Goal: Book appointment/travel/reservation

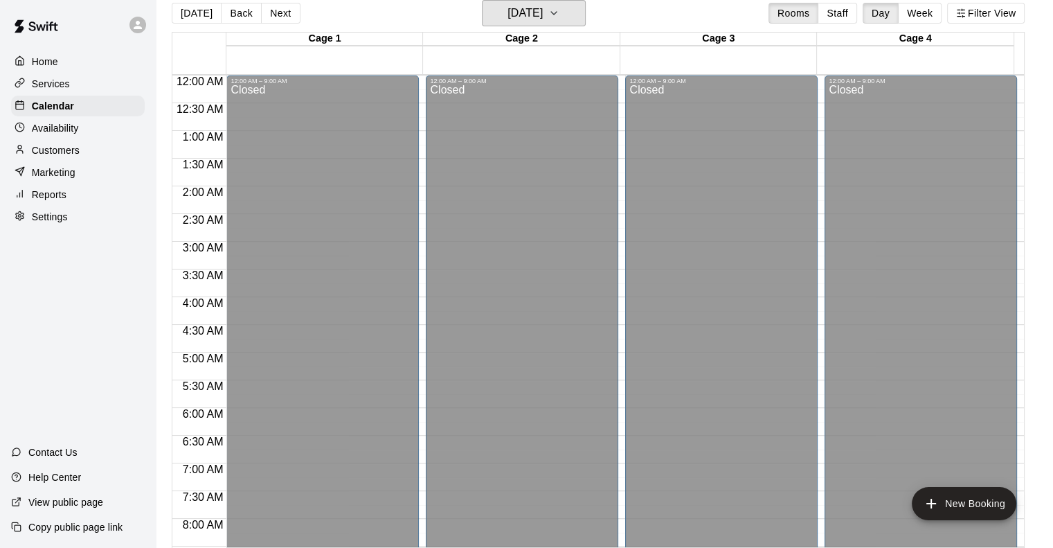
scroll to position [788, 0]
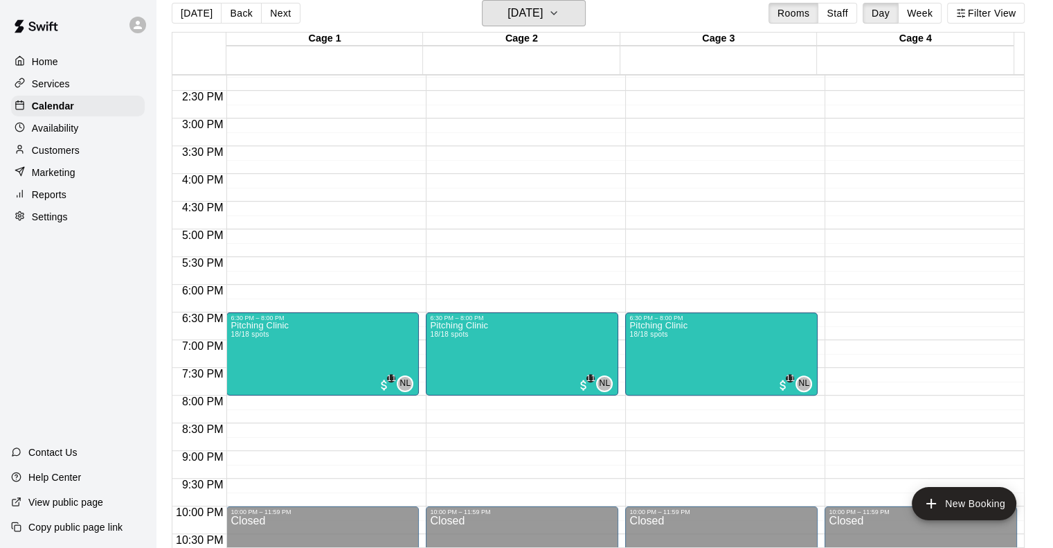
click at [571, 10] on button "[DATE]" at bounding box center [534, 13] width 104 height 26
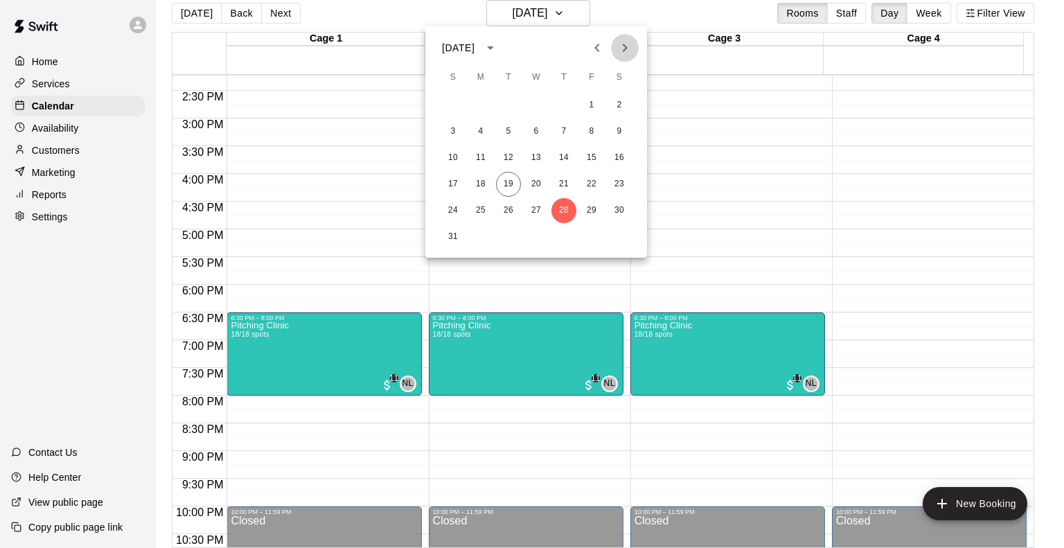
click at [626, 47] on icon "Next month" at bounding box center [625, 48] width 5 height 8
click at [530, 182] on button "24" at bounding box center [535, 184] width 25 height 25
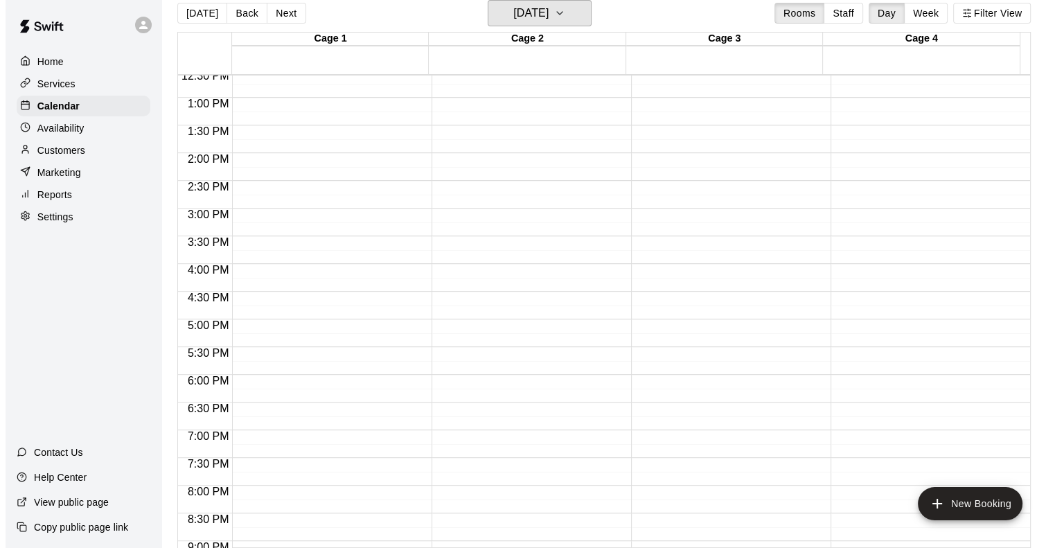
scroll to position [719, 0]
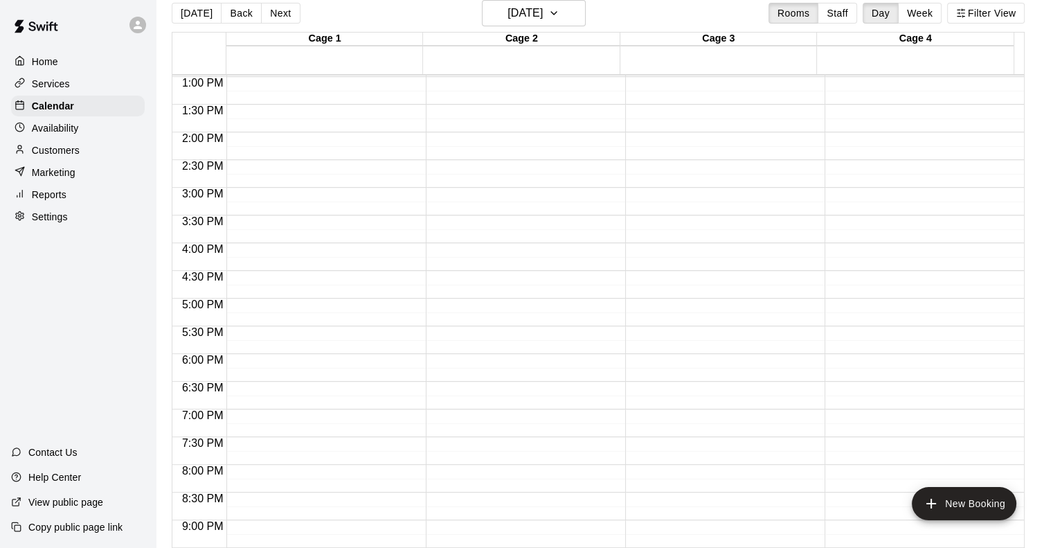
click at [496, 418] on div "12:00 AM – 9:00 AM Closed 10:00 PM – 11:59 PM Closed" at bounding box center [522, 21] width 192 height 1329
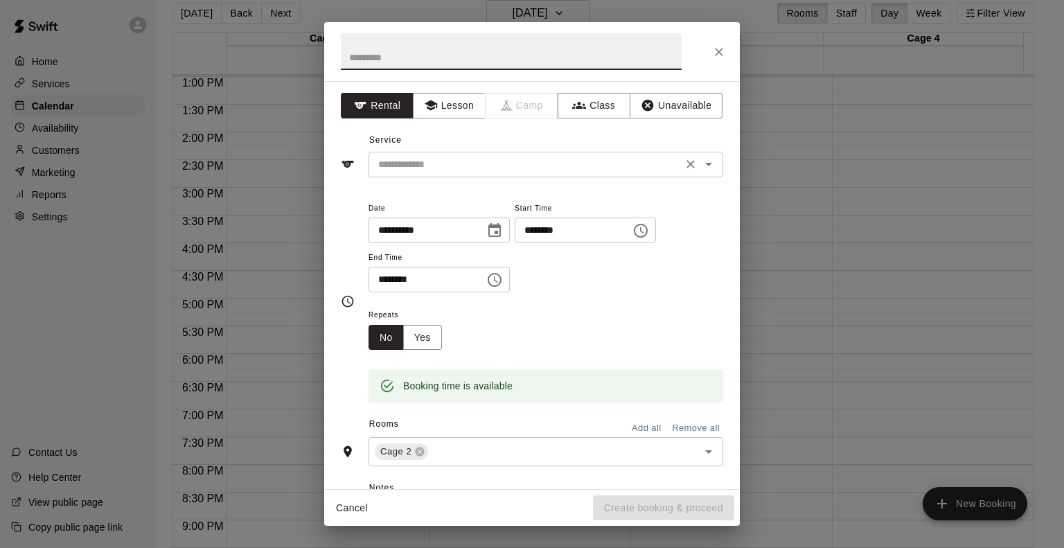
click at [440, 172] on input "text" at bounding box center [525, 164] width 305 height 17
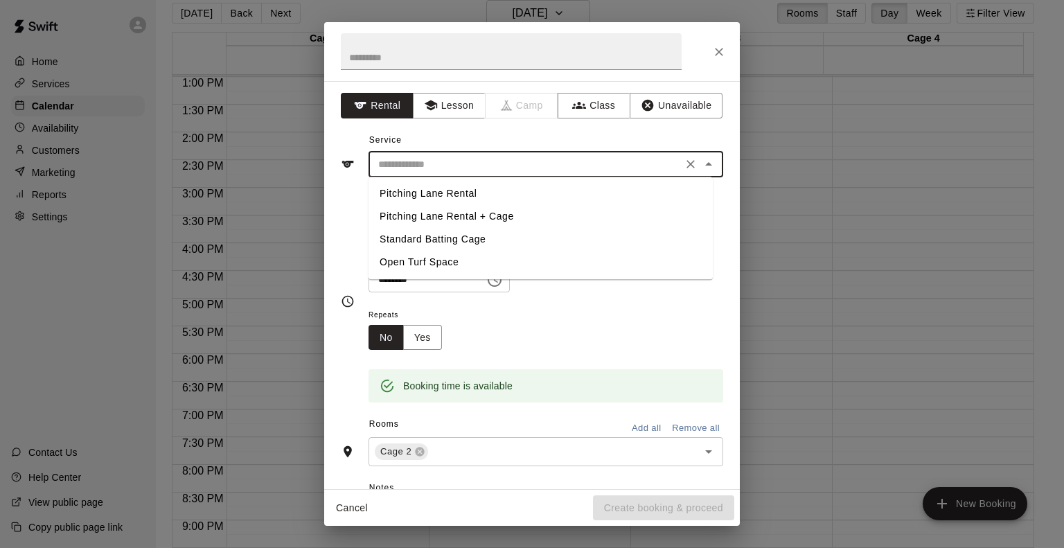
click at [446, 236] on li "Standard Batting Cage" at bounding box center [540, 239] width 344 height 23
type input "**********"
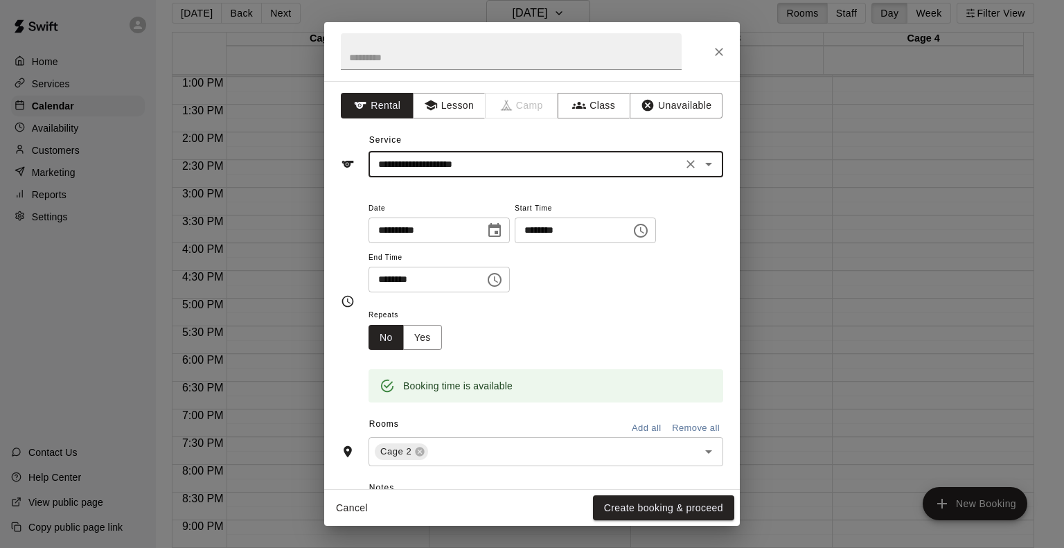
click at [379, 276] on input "********" at bounding box center [421, 280] width 107 height 26
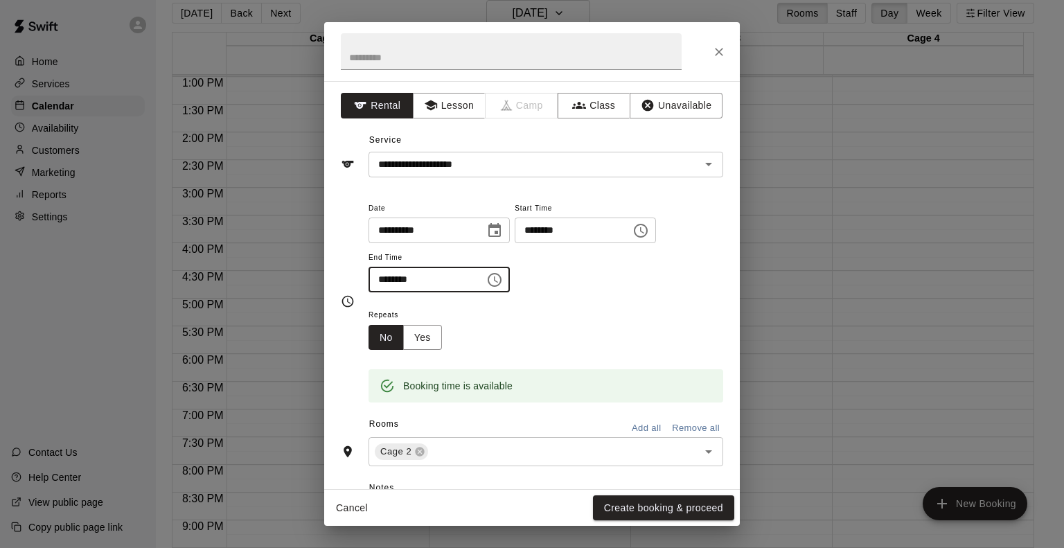
type input "********"
click at [578, 340] on div "Repeats No Yes" at bounding box center [545, 328] width 355 height 44
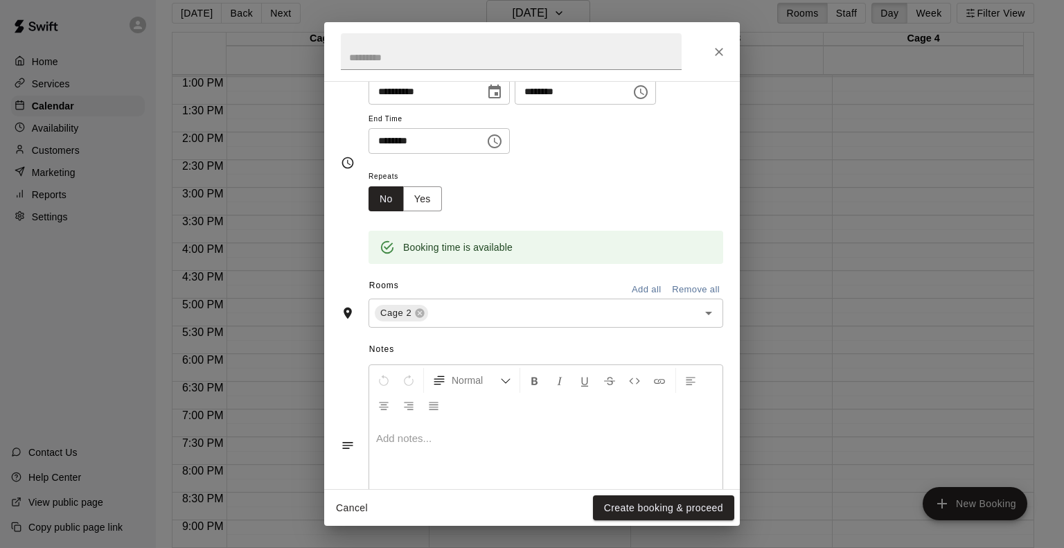
scroll to position [199, 0]
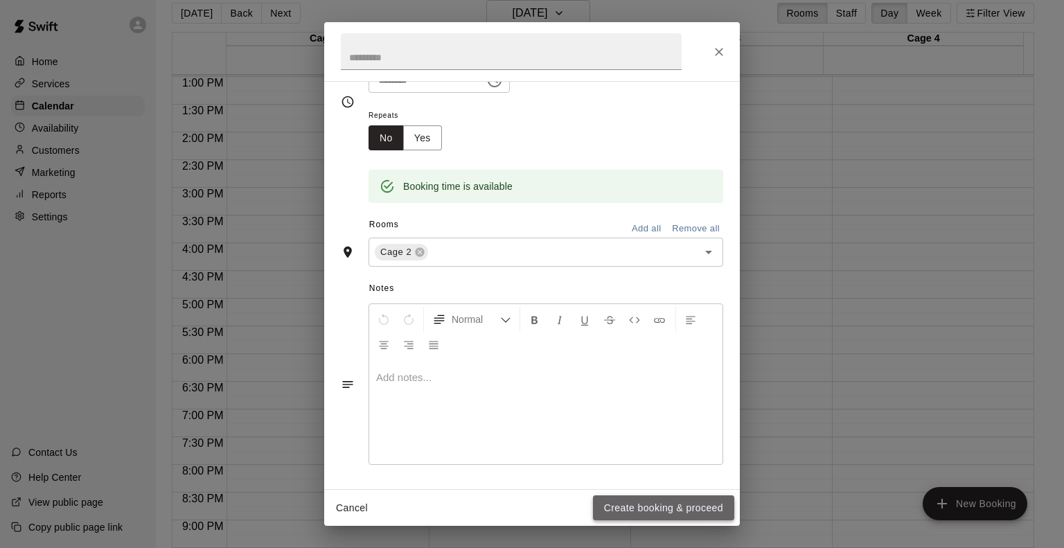
click at [643, 512] on button "Create booking & proceed" at bounding box center [663, 508] width 141 height 26
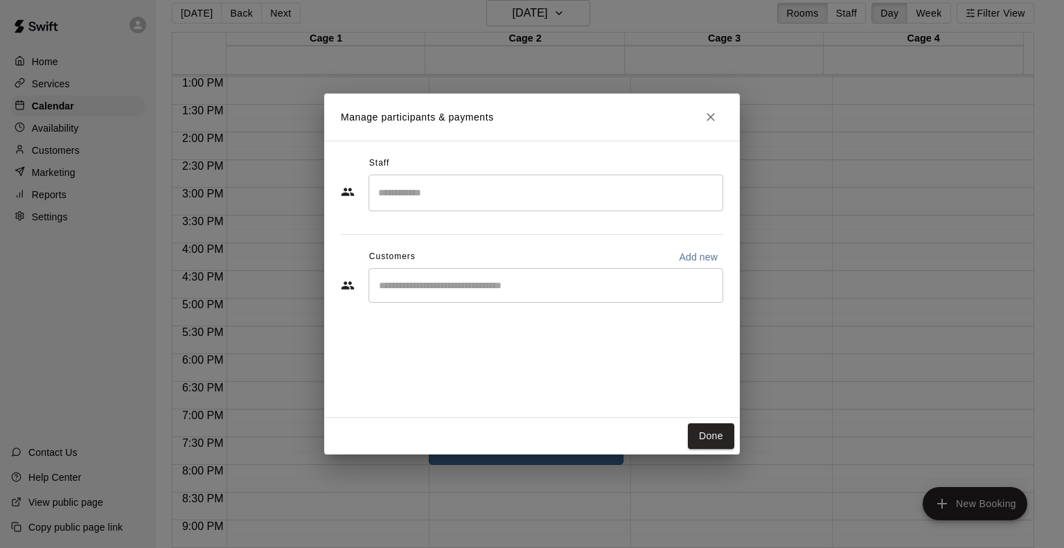
click at [537, 190] on input "Search staff" at bounding box center [546, 193] width 342 height 24
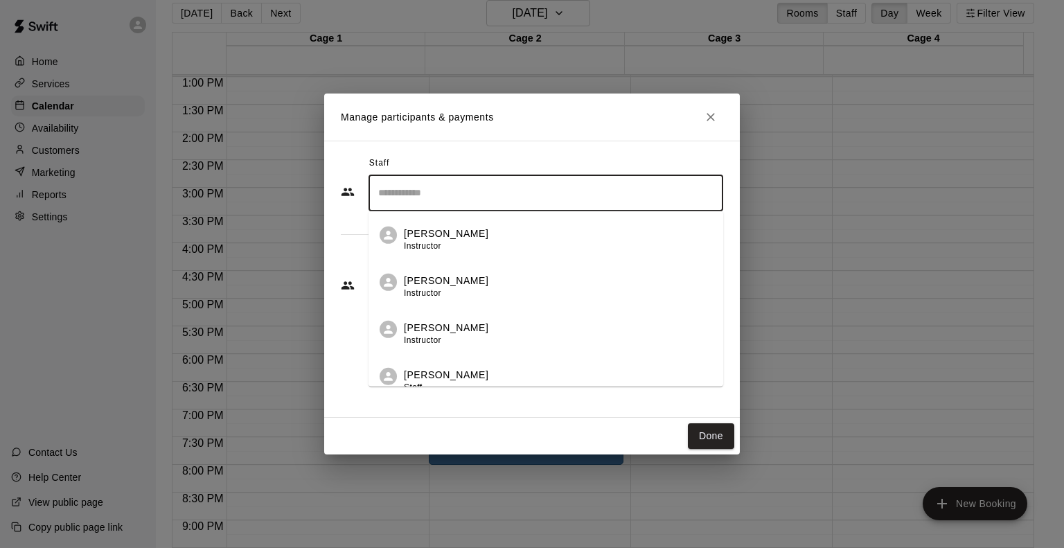
click at [451, 177] on div "​" at bounding box center [545, 192] width 355 height 37
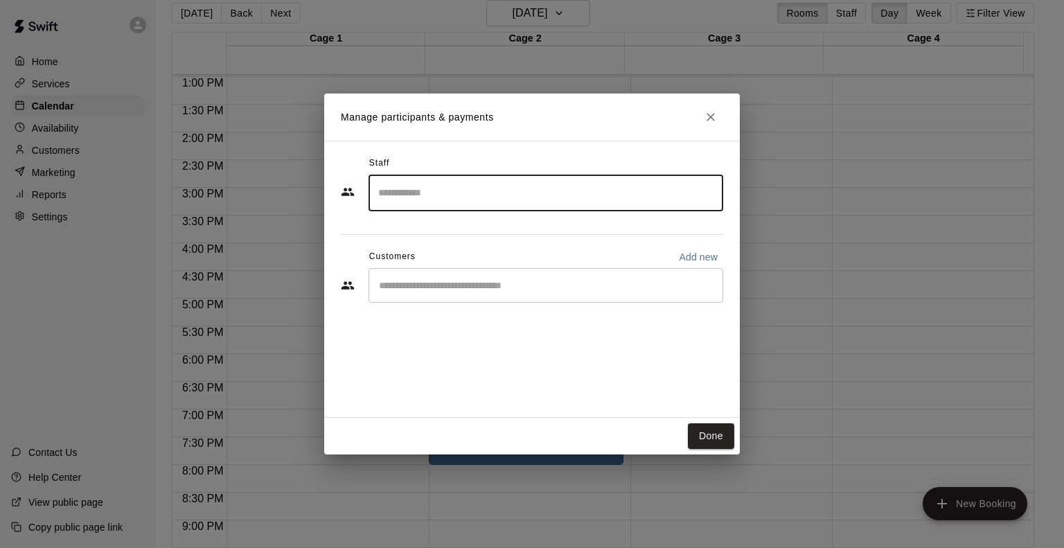
click at [458, 158] on div "Staff" at bounding box center [532, 163] width 382 height 22
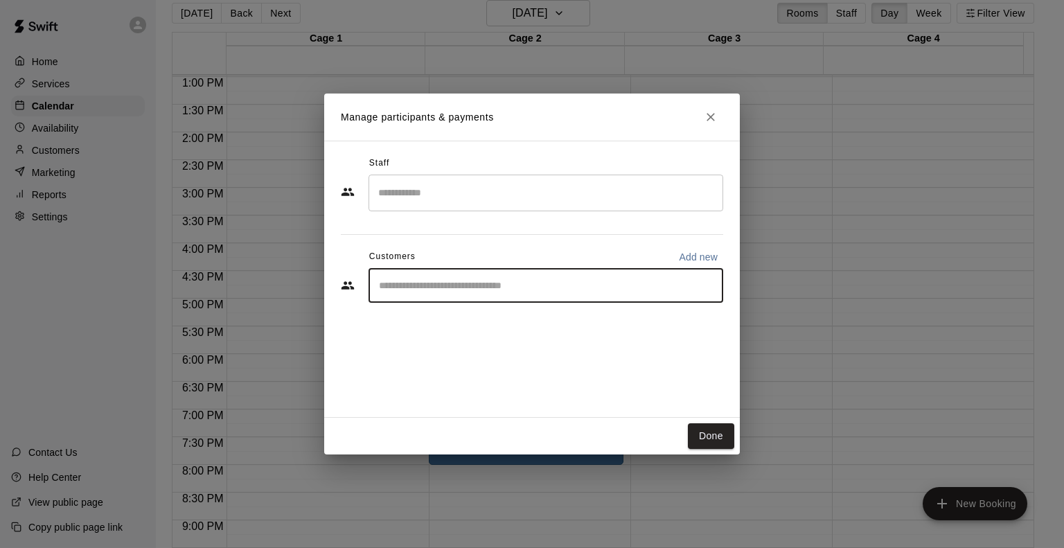
click at [471, 283] on input "Start typing to search customers..." at bounding box center [546, 285] width 342 height 14
type input "******"
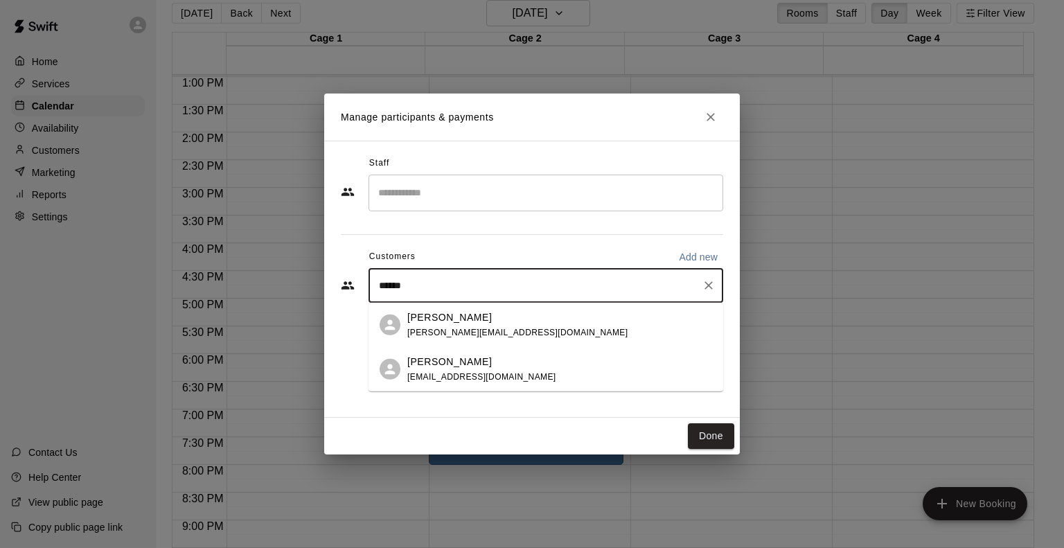
click at [478, 325] on div "[PERSON_NAME] [PERSON_NAME][EMAIL_ADDRESS][DOMAIN_NAME]" at bounding box center [517, 325] width 220 height 30
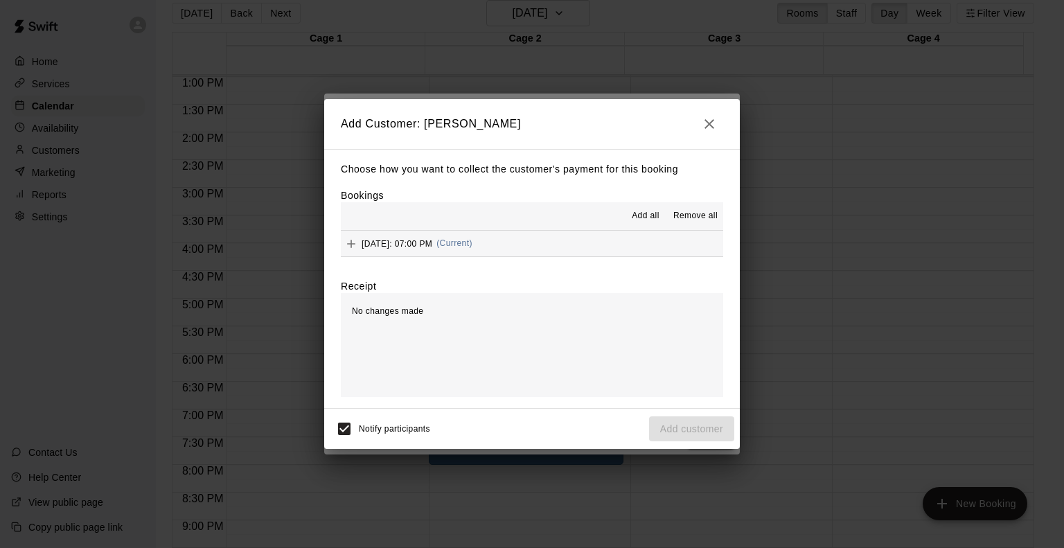
click at [391, 247] on span "[DATE]: 07:00 PM" at bounding box center [396, 243] width 71 height 10
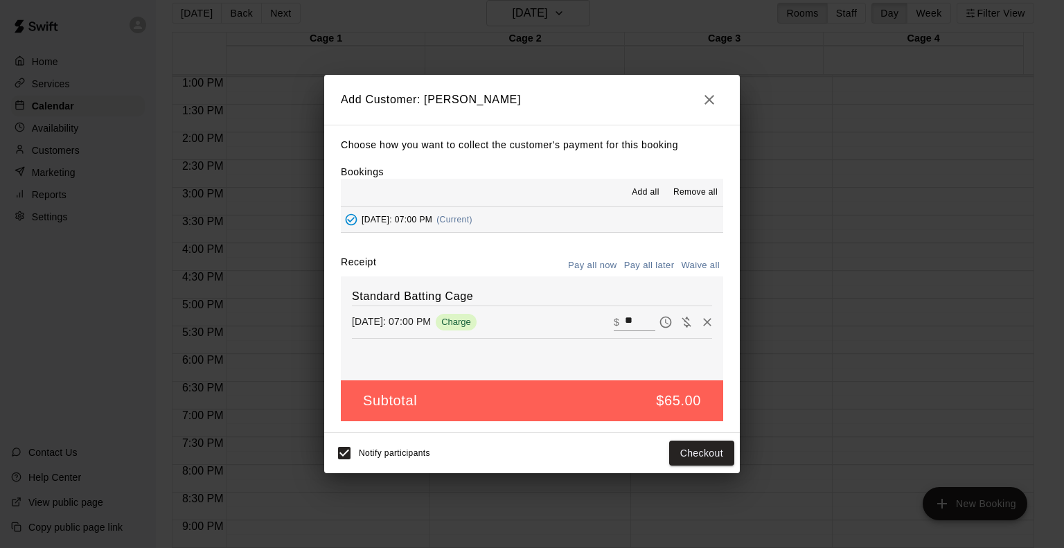
drag, startPoint x: 632, startPoint y: 323, endPoint x: 590, endPoint y: 321, distance: 42.3
click at [590, 321] on div "[DATE]: 07:00 PM Charge ​ $ **" at bounding box center [532, 322] width 360 height 21
type input "***"
click at [646, 270] on button "Pay all later" at bounding box center [648, 265] width 57 height 21
click at [690, 449] on button "Add customer" at bounding box center [691, 453] width 85 height 26
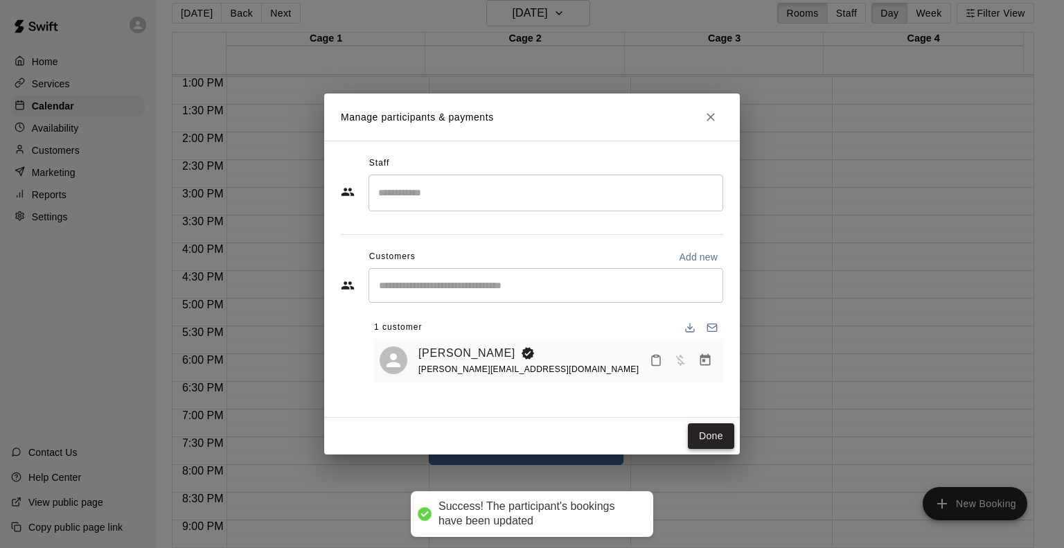
click at [701, 447] on button "Done" at bounding box center [711, 436] width 46 height 26
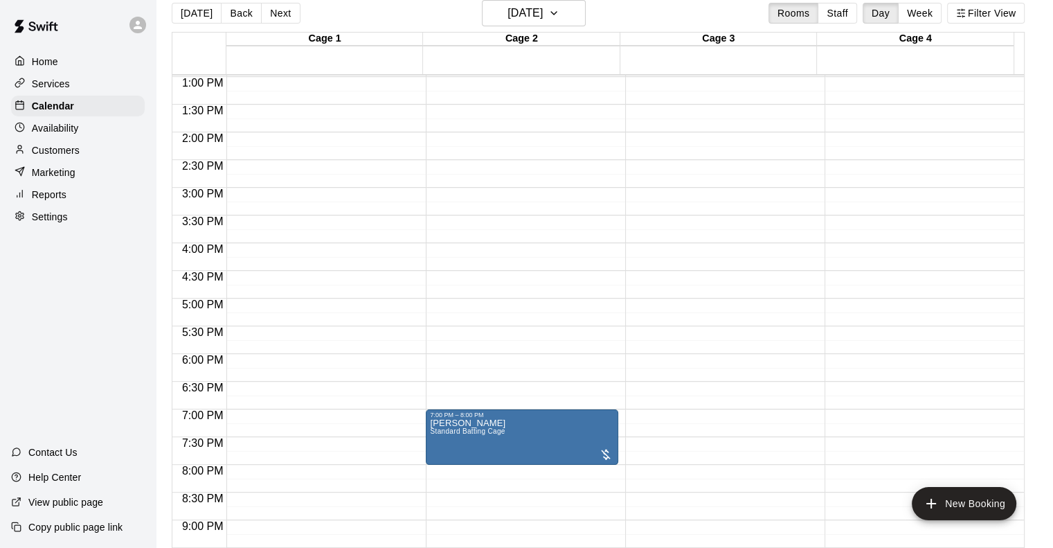
click at [649, 430] on div "12:00 AM – 9:00 AM Closed 10:00 PM – 11:59 PM Closed" at bounding box center [721, 21] width 192 height 1329
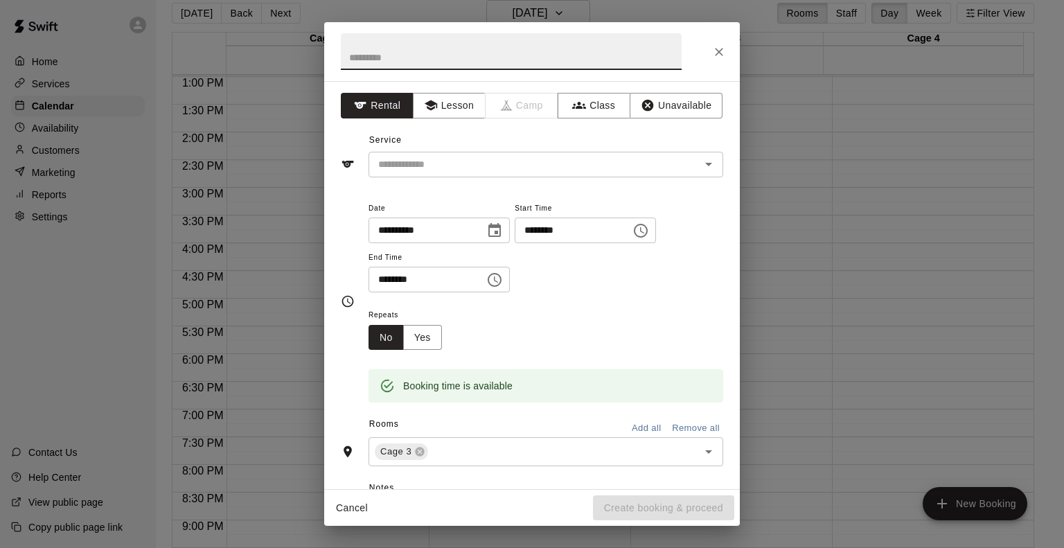
click at [554, 233] on input "********" at bounding box center [567, 230] width 107 height 26
type input "********"
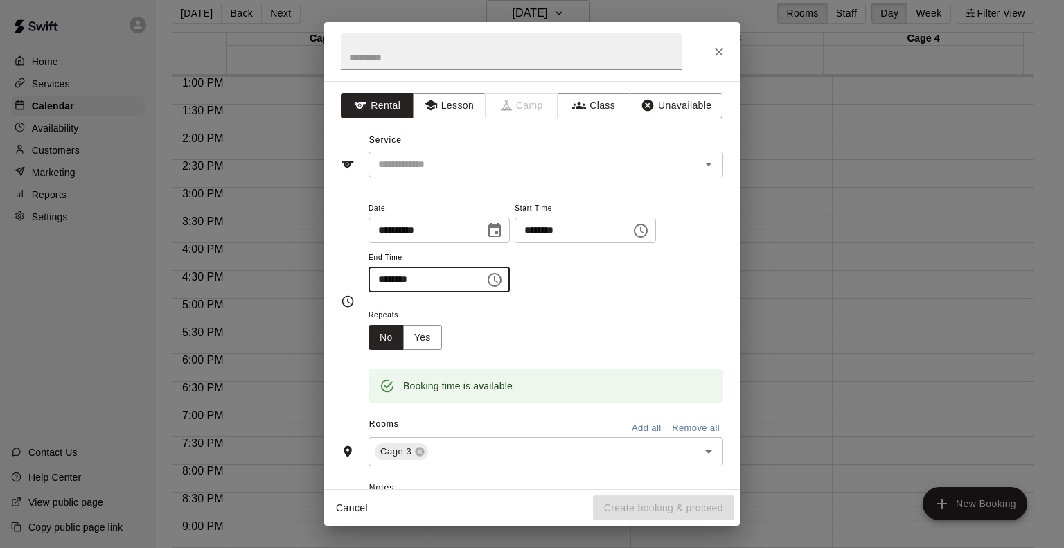
click at [382, 280] on input "********" at bounding box center [421, 280] width 107 height 26
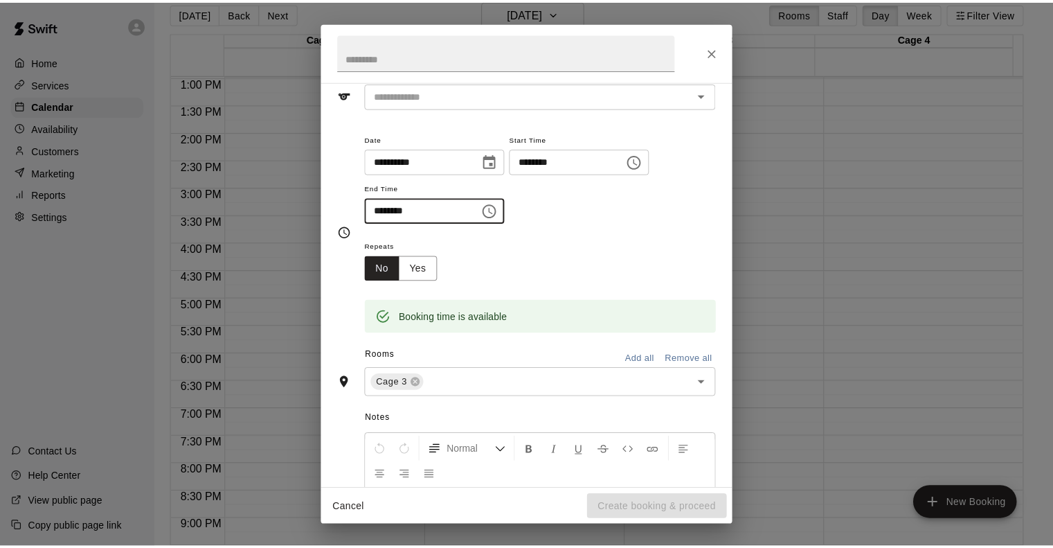
scroll to position [0, 0]
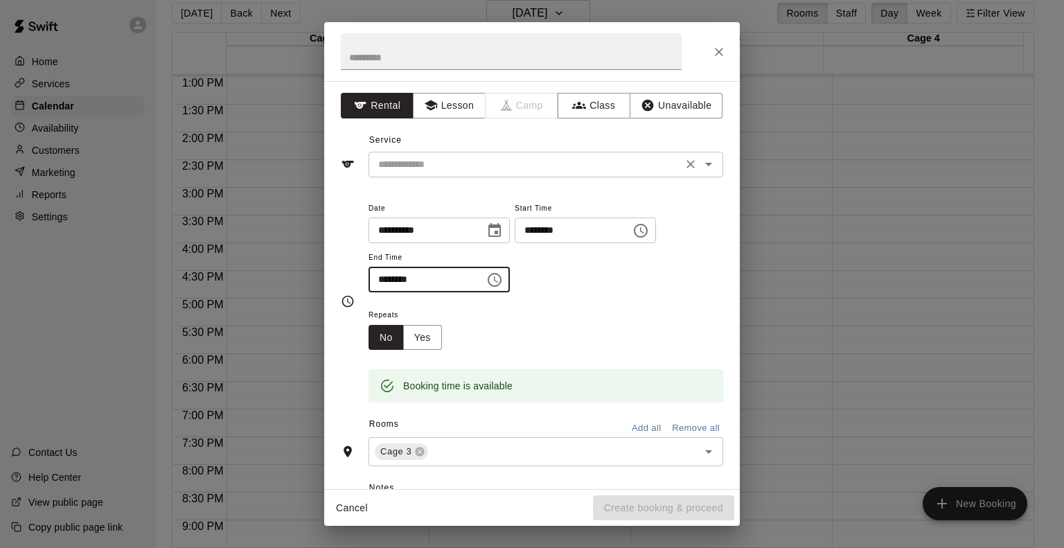
type input "********"
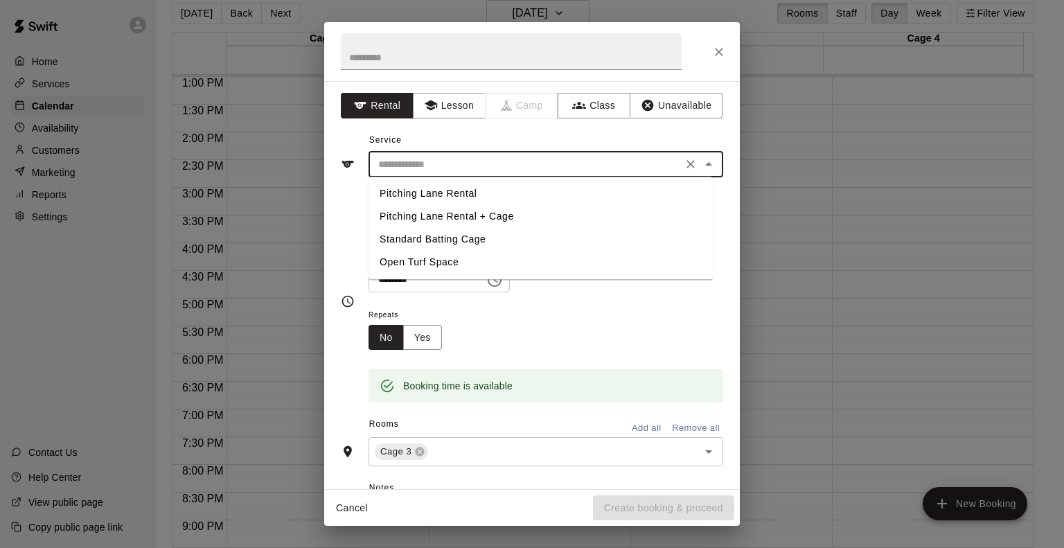
click at [448, 165] on input "text" at bounding box center [525, 164] width 305 height 17
click at [455, 243] on li "Standard Batting Cage" at bounding box center [540, 239] width 344 height 23
type input "**********"
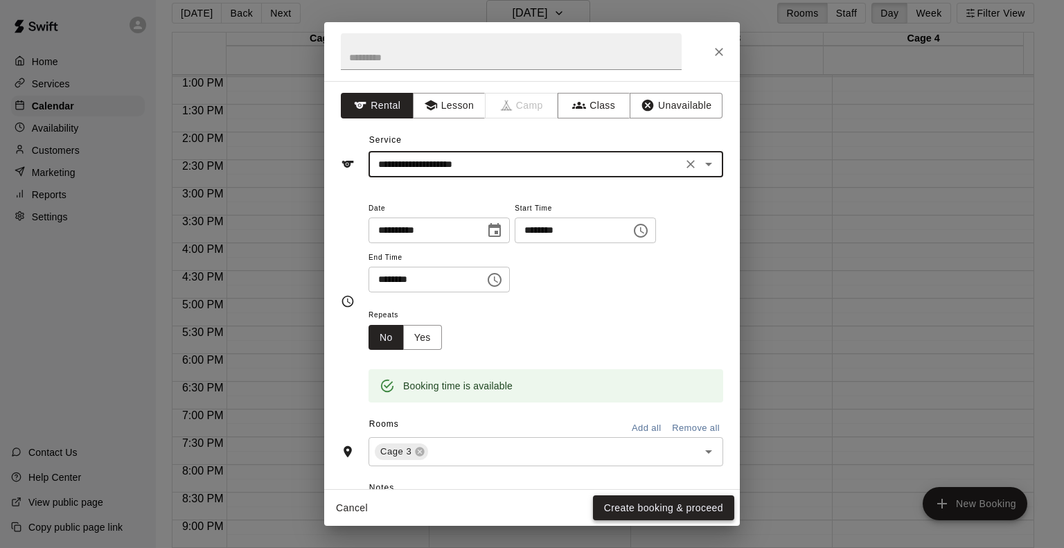
click at [620, 505] on button "Create booking & proceed" at bounding box center [663, 508] width 141 height 26
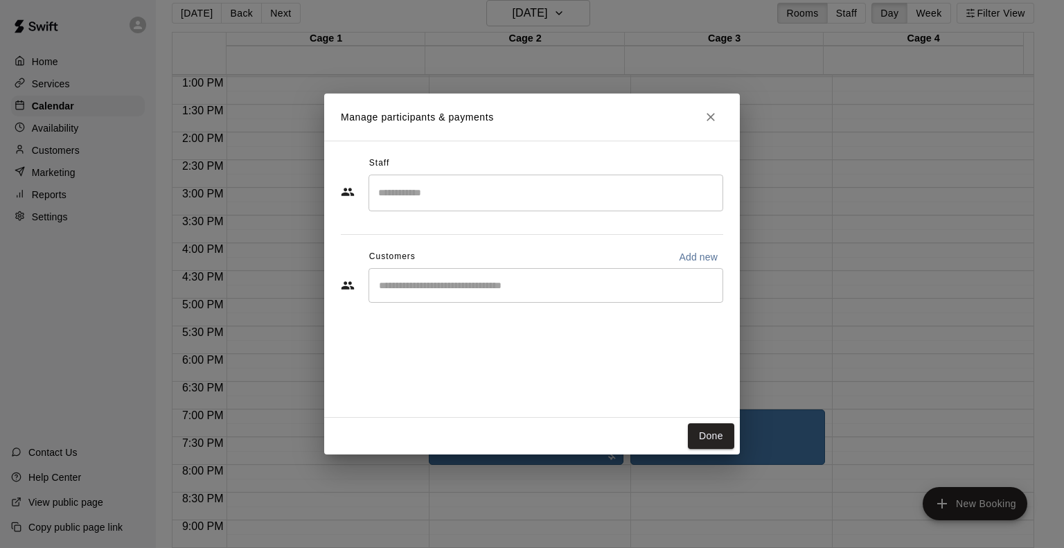
click at [502, 199] on input "Search staff" at bounding box center [546, 193] width 342 height 24
click at [474, 277] on div "​" at bounding box center [545, 285] width 355 height 35
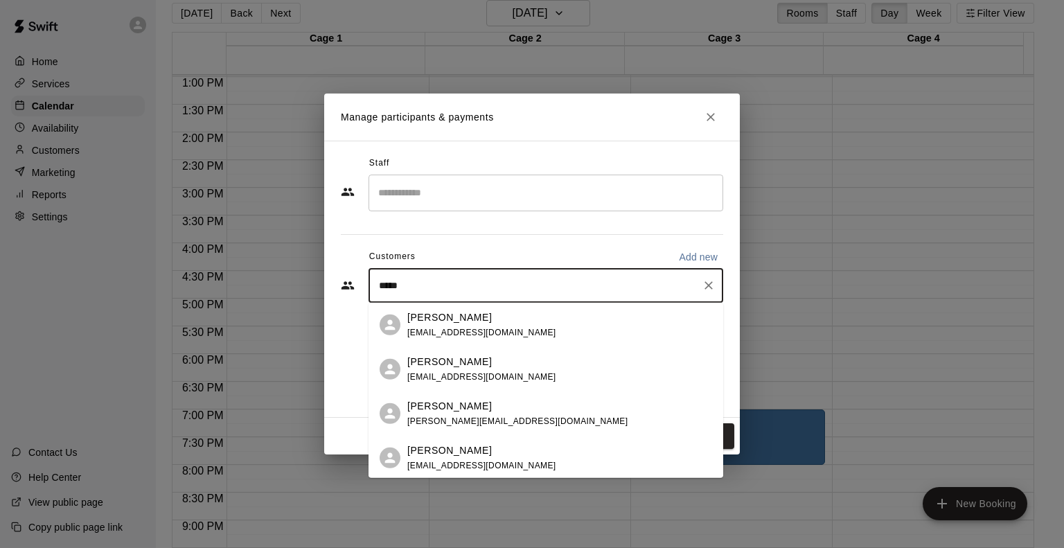
type input "******"
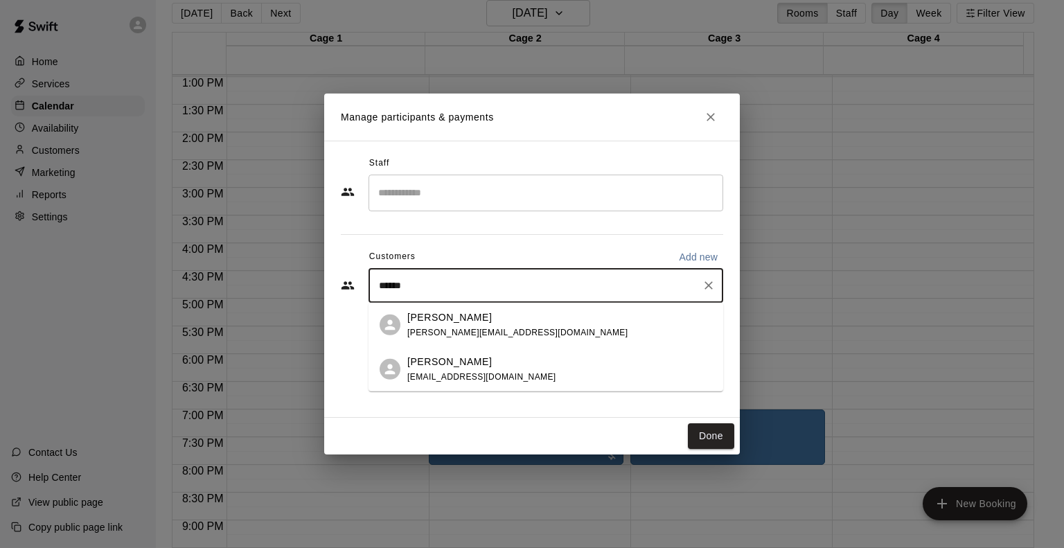
click at [515, 334] on span "[PERSON_NAME][EMAIL_ADDRESS][DOMAIN_NAME]" at bounding box center [517, 332] width 220 height 10
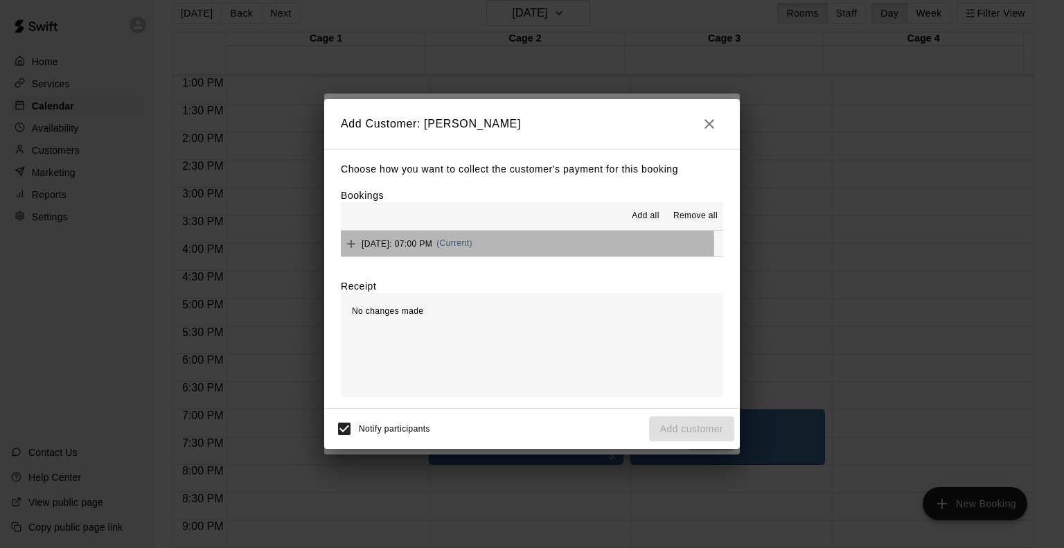
click at [418, 246] on span "[DATE]: 07:00 PM" at bounding box center [396, 243] width 71 height 10
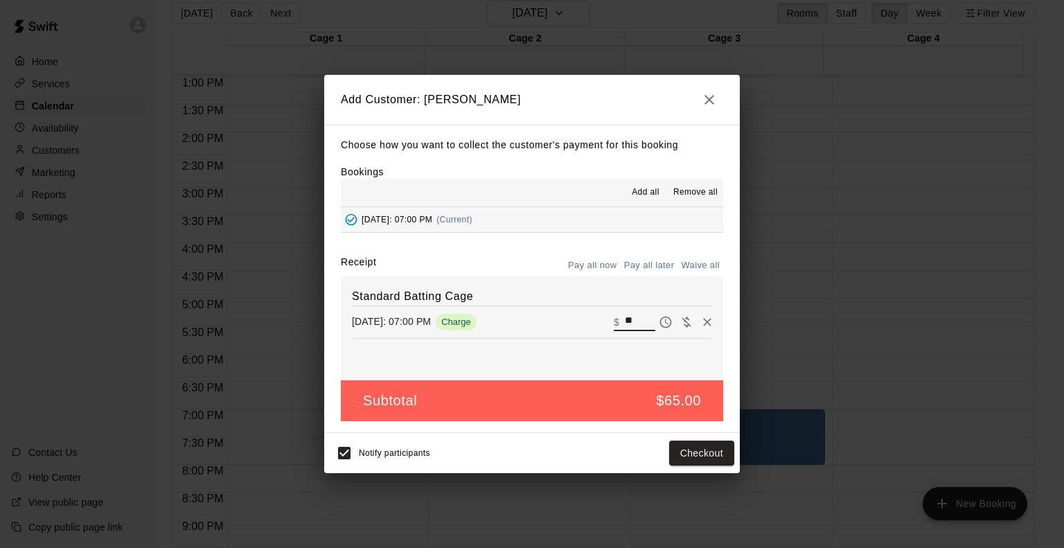
drag, startPoint x: 636, startPoint y: 323, endPoint x: 576, endPoint y: 326, distance: 59.6
click at [576, 326] on div "[DATE]: 07:00 PM Charge ​ $ **" at bounding box center [532, 322] width 360 height 21
type input "*"
click at [685, 452] on button "Add customer" at bounding box center [691, 453] width 85 height 26
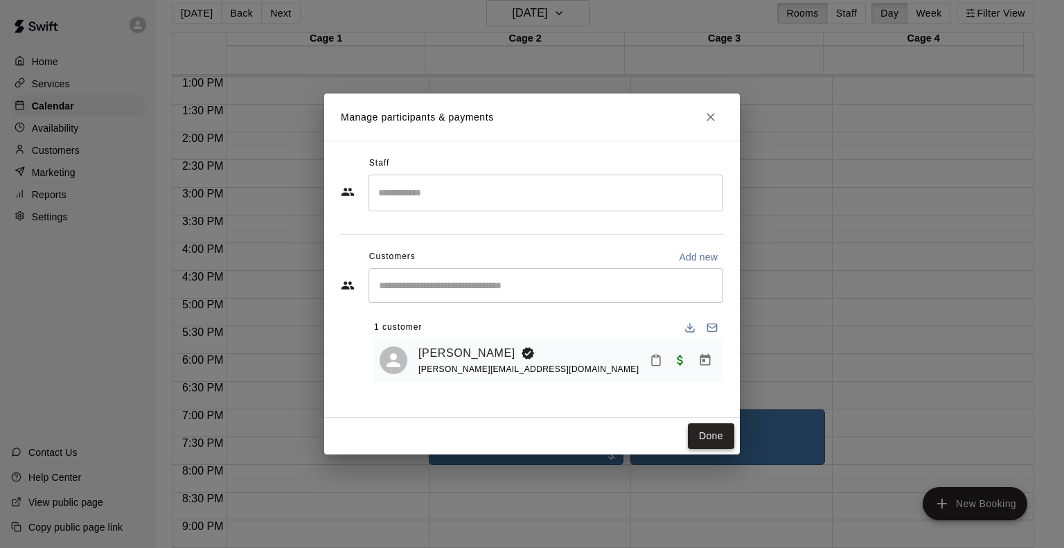
click at [701, 431] on button "Done" at bounding box center [711, 436] width 46 height 26
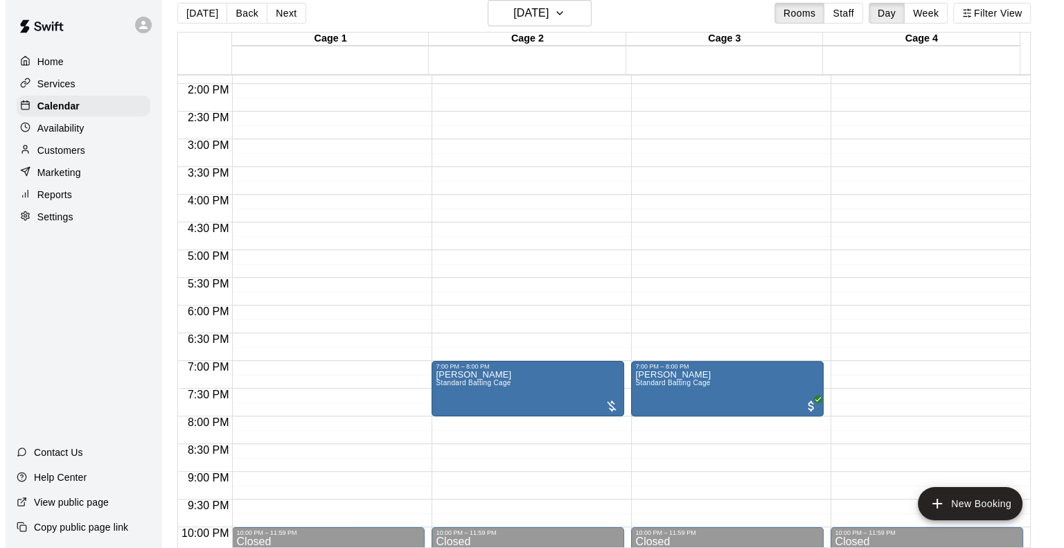
scroll to position [788, 0]
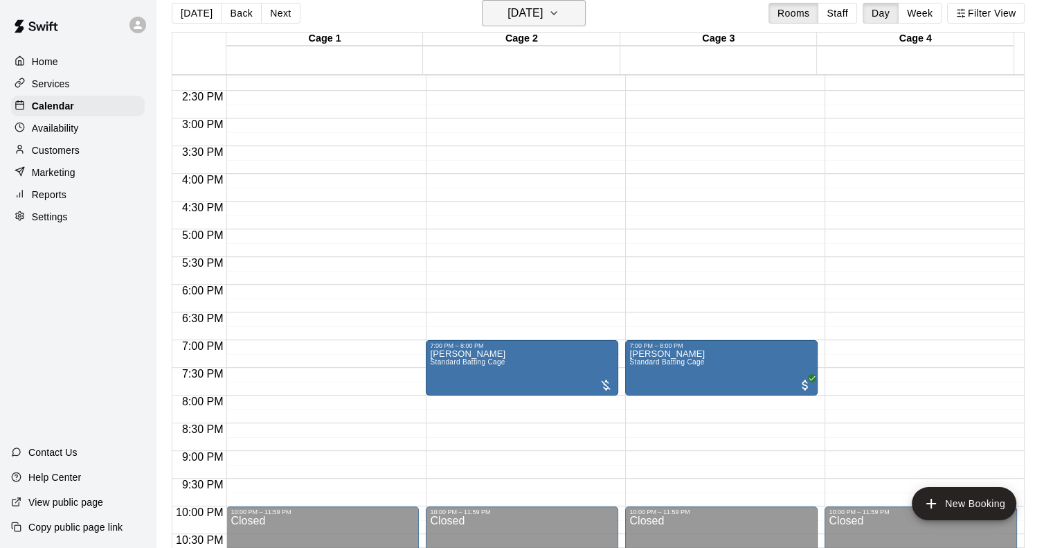
click at [559, 11] on icon "button" at bounding box center [553, 13] width 11 height 17
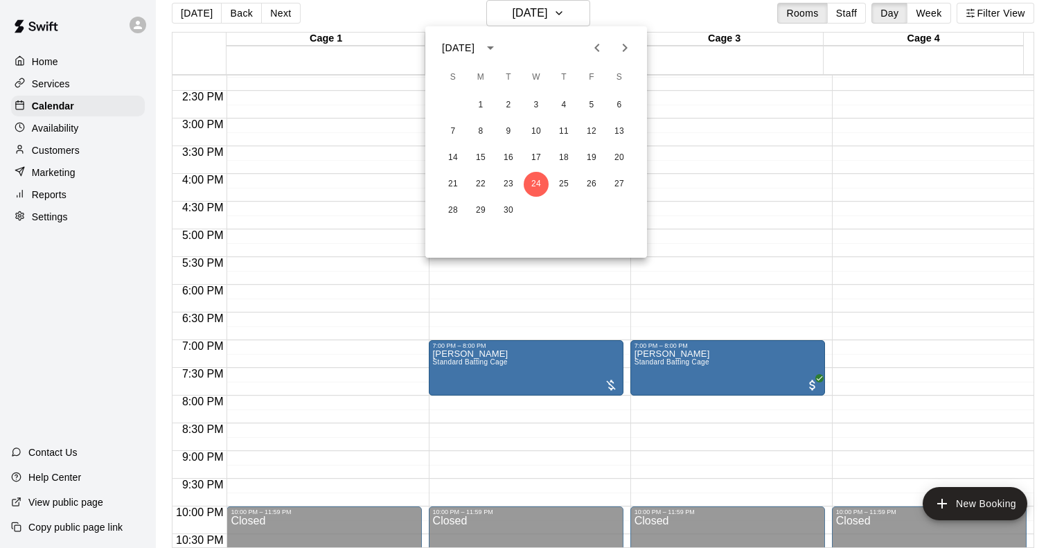
click at [596, 43] on icon "Previous month" at bounding box center [597, 47] width 17 height 17
click at [620, 44] on icon "Next month" at bounding box center [624, 47] width 17 height 17
click at [537, 184] on button "24" at bounding box center [535, 184] width 25 height 25
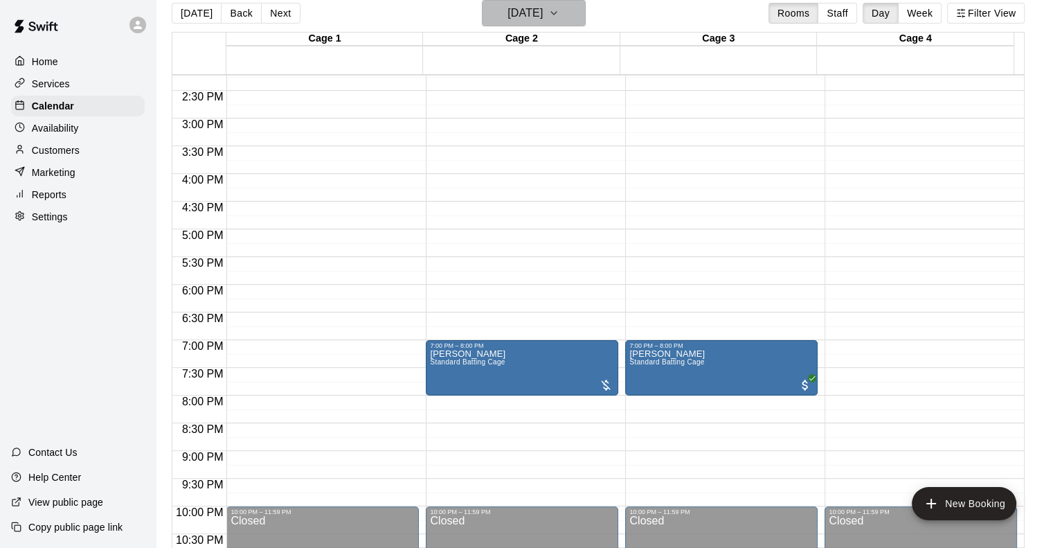
click at [541, 15] on h6 "[DATE]" at bounding box center [525, 12] width 35 height 19
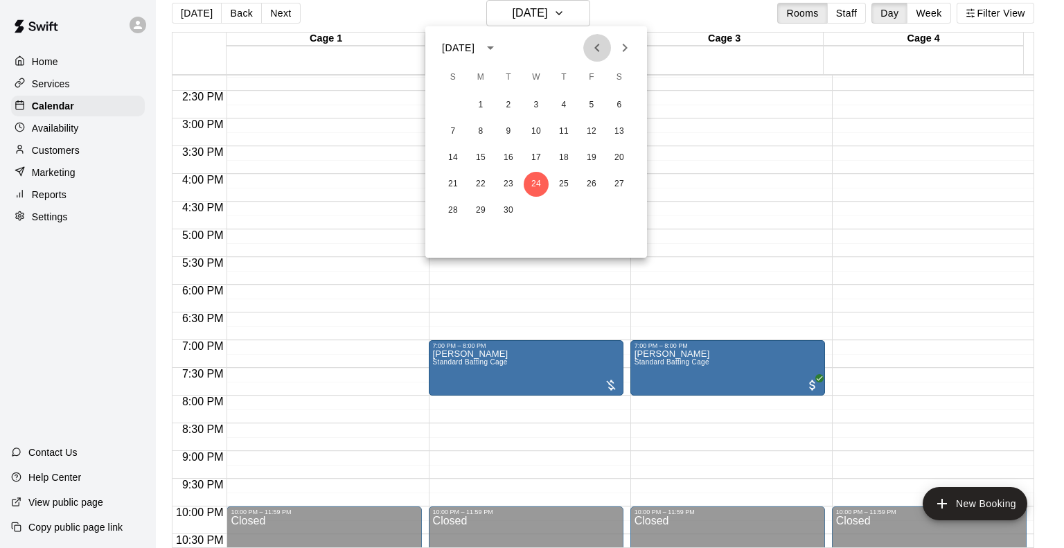
click at [598, 49] on icon "Previous month" at bounding box center [597, 47] width 17 height 17
click at [533, 213] on button "27" at bounding box center [535, 210] width 25 height 25
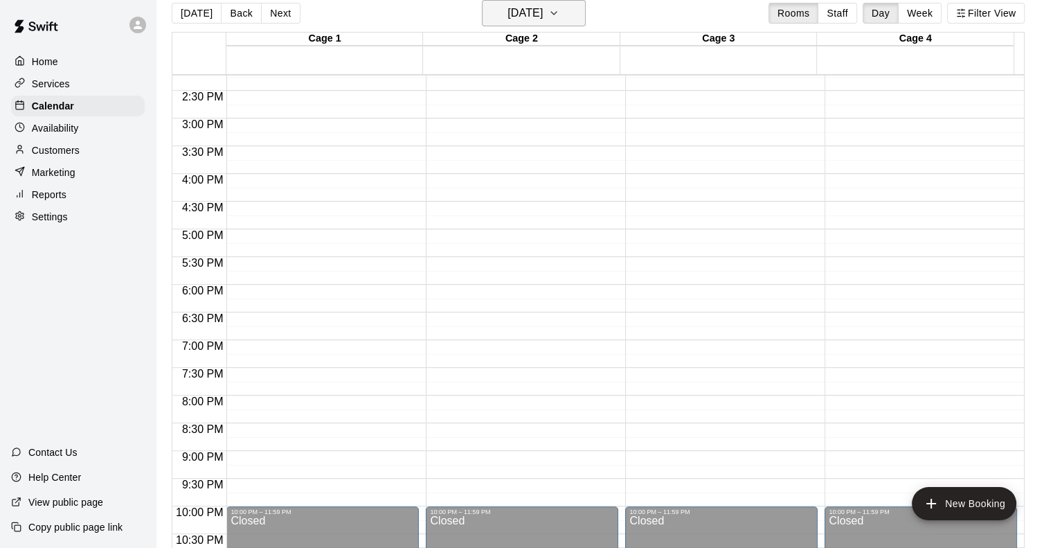
click at [535, 19] on h6 "[DATE]" at bounding box center [525, 12] width 35 height 19
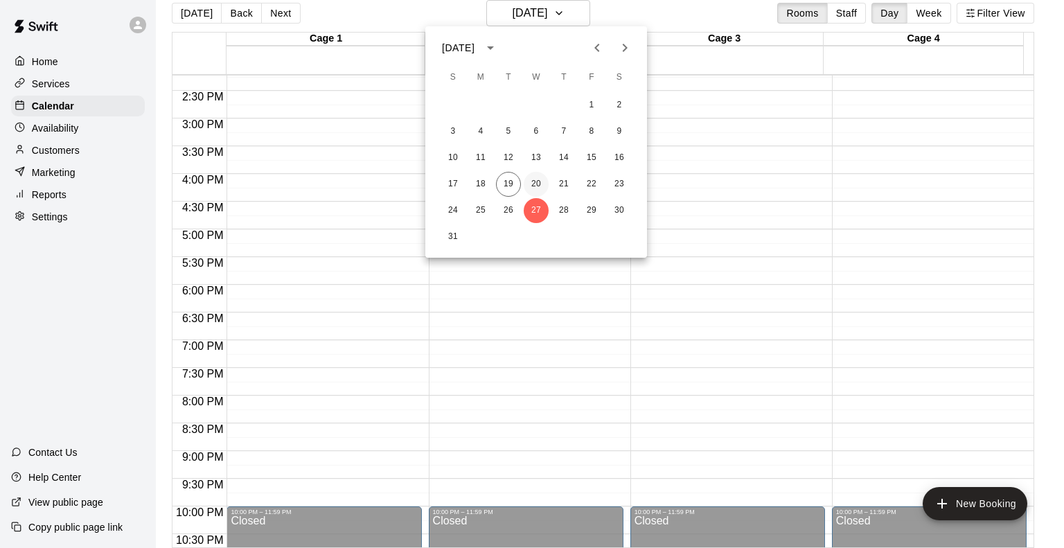
click at [532, 186] on button "20" at bounding box center [535, 184] width 25 height 25
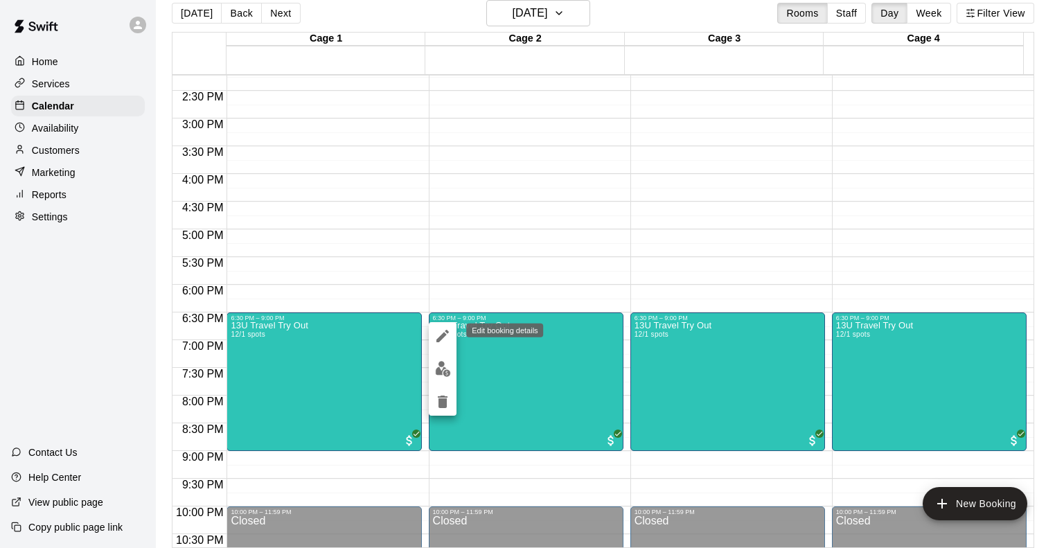
click at [440, 331] on icon "edit" at bounding box center [442, 336] width 17 height 17
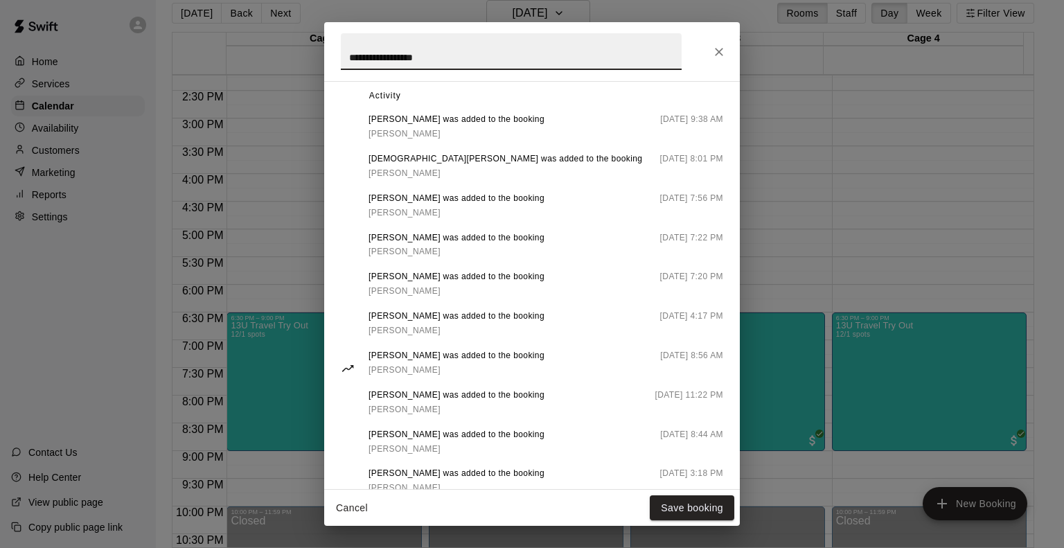
scroll to position [645, 0]
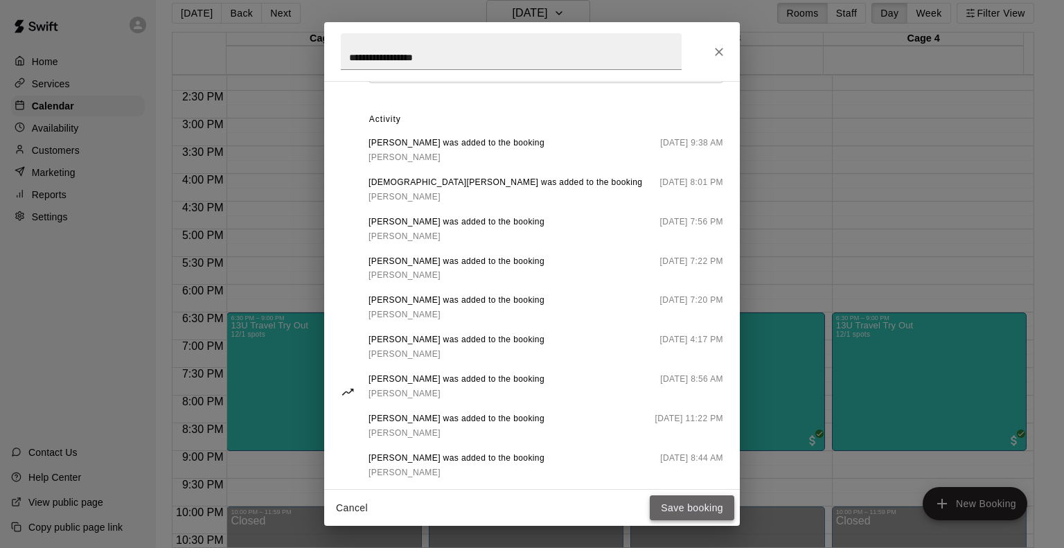
click at [679, 510] on button "Save booking" at bounding box center [692, 508] width 84 height 26
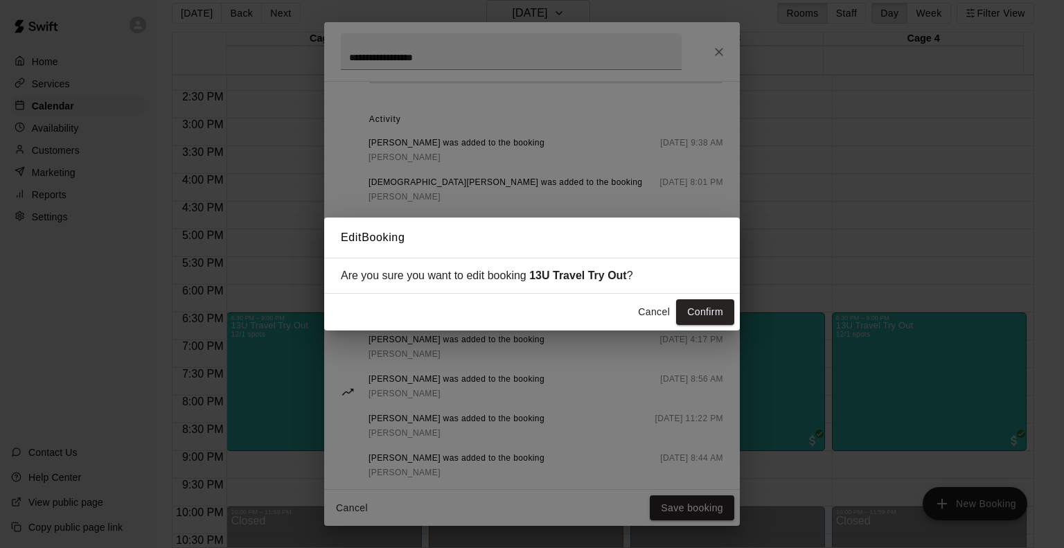
click at [656, 316] on button "Cancel" at bounding box center [654, 312] width 44 height 26
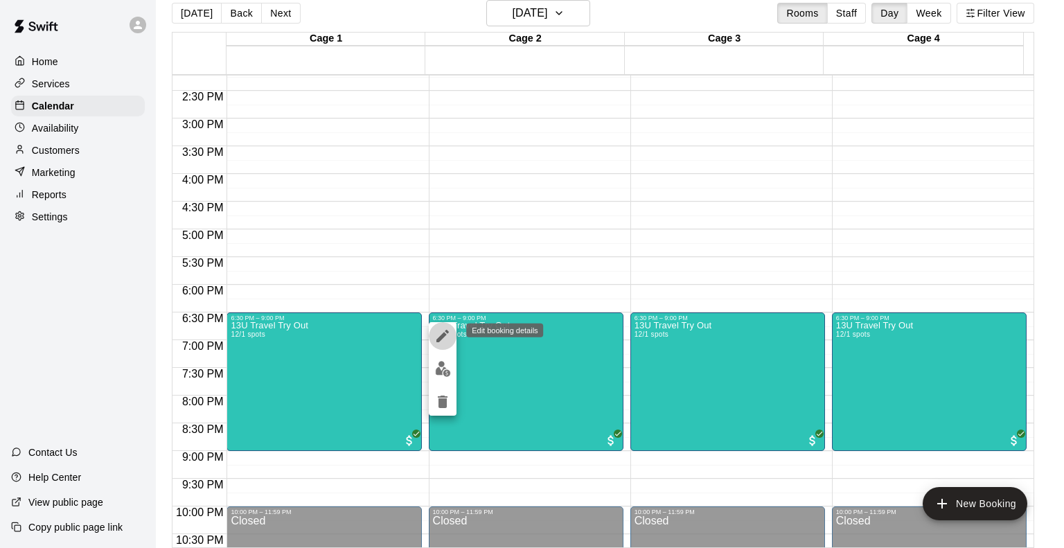
click at [447, 330] on icon "edit" at bounding box center [442, 336] width 17 height 17
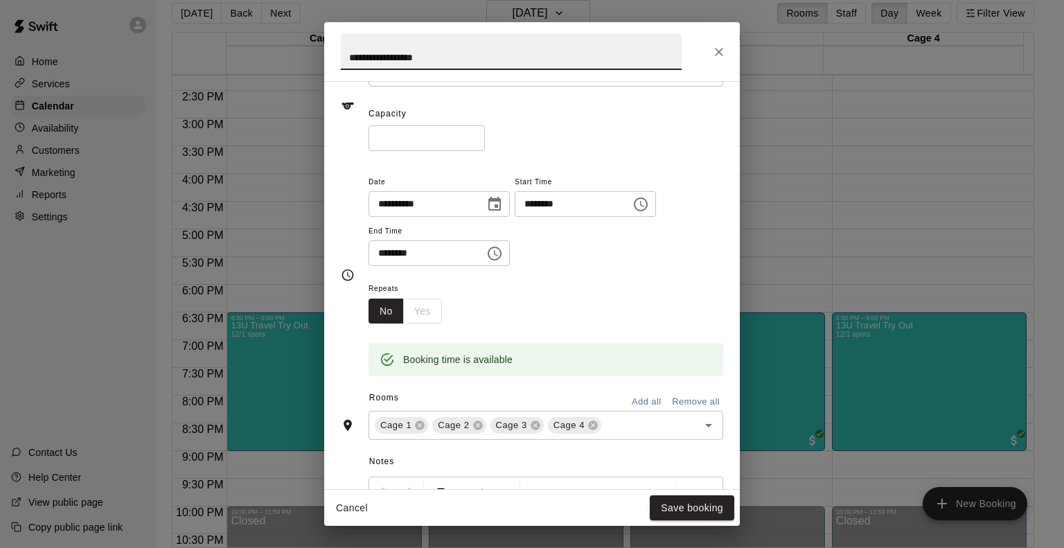
scroll to position [0, 0]
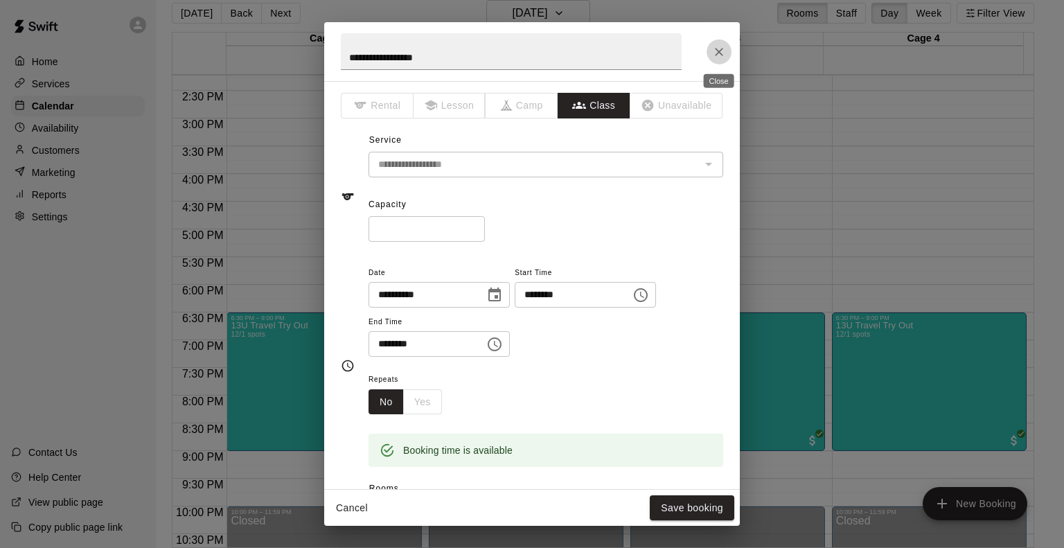
click at [724, 46] on icon "Close" at bounding box center [719, 52] width 14 height 14
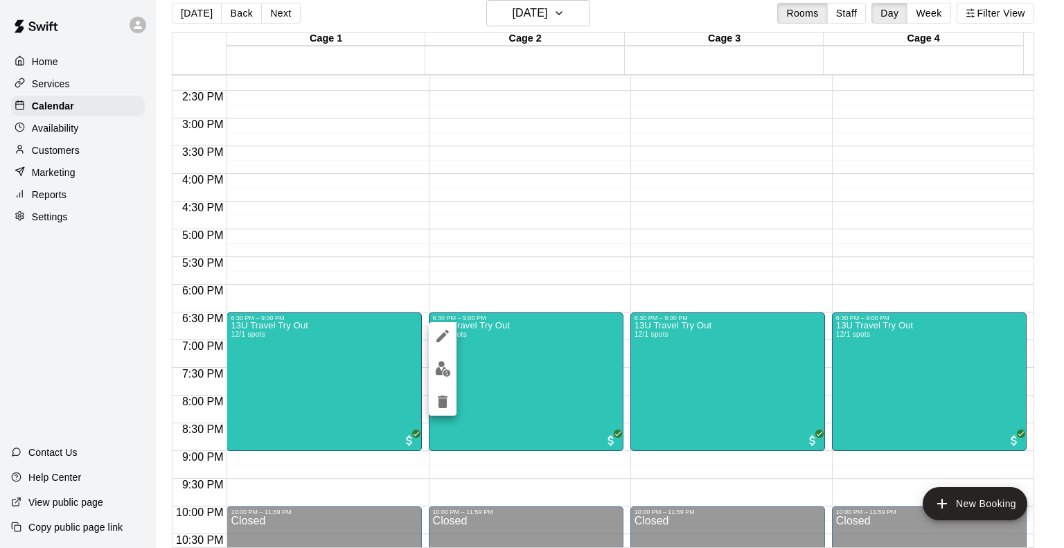
click at [448, 371] on img "edit" at bounding box center [443, 369] width 16 height 16
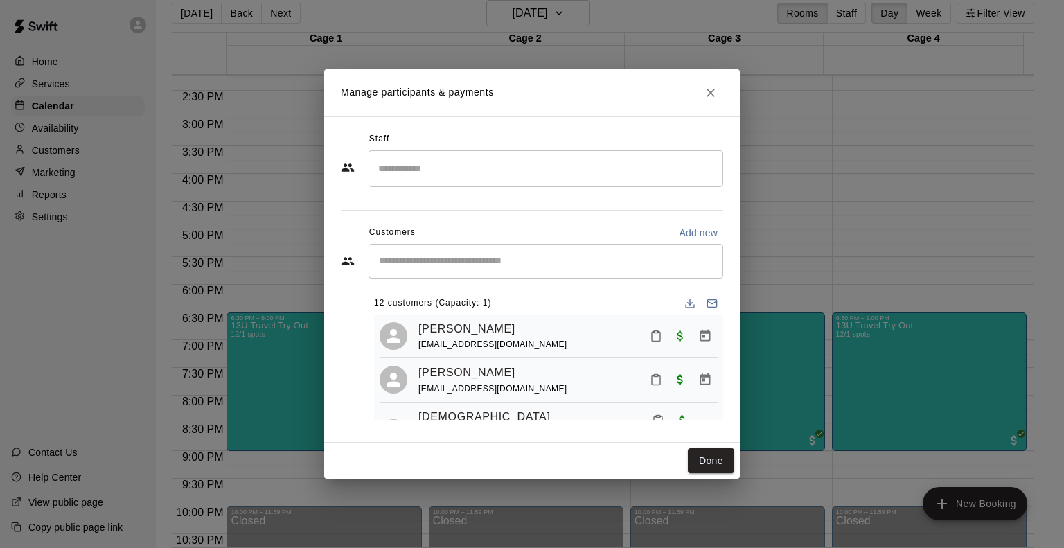
click at [460, 257] on input "Start typing to search customers..." at bounding box center [546, 261] width 342 height 14
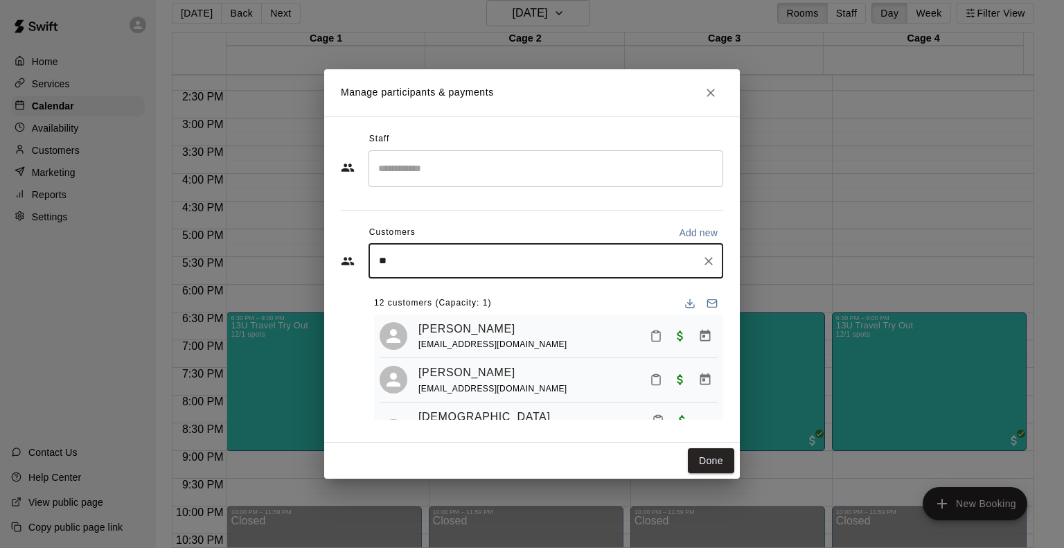
type input "***"
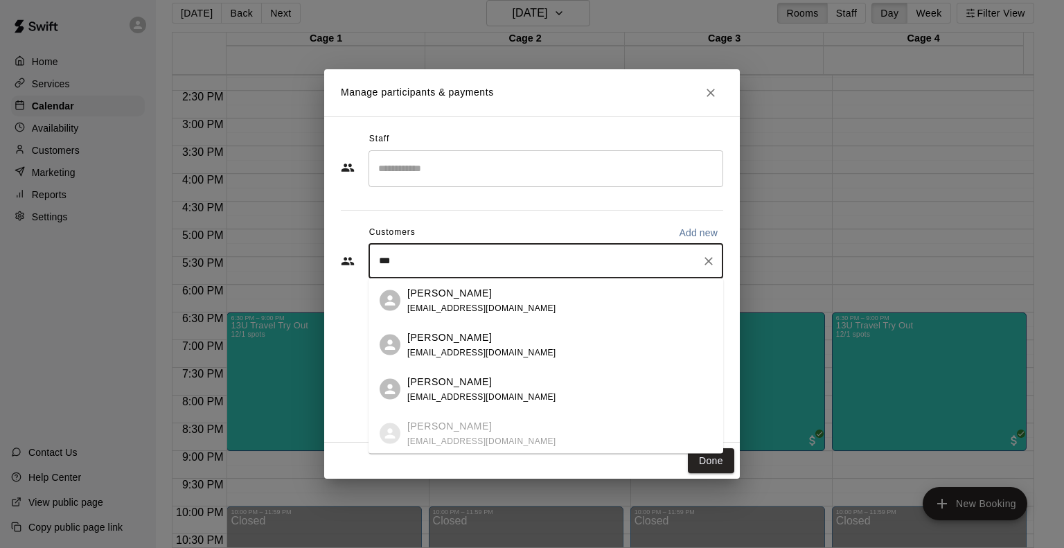
click at [463, 331] on p "[PERSON_NAME]" at bounding box center [449, 337] width 84 height 15
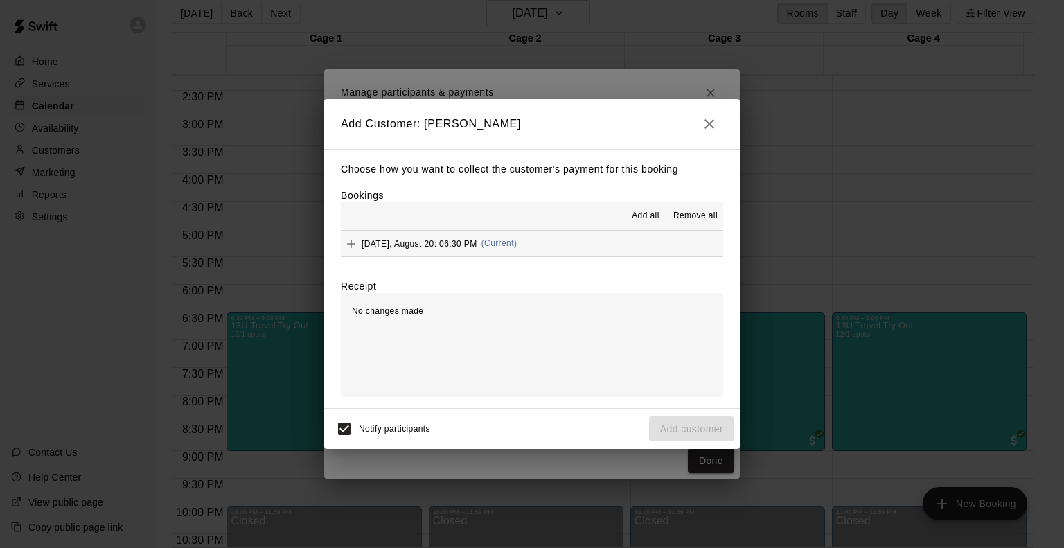
click at [413, 251] on div "[DATE], August 20: 06:30 PM (Current)" at bounding box center [429, 243] width 176 height 21
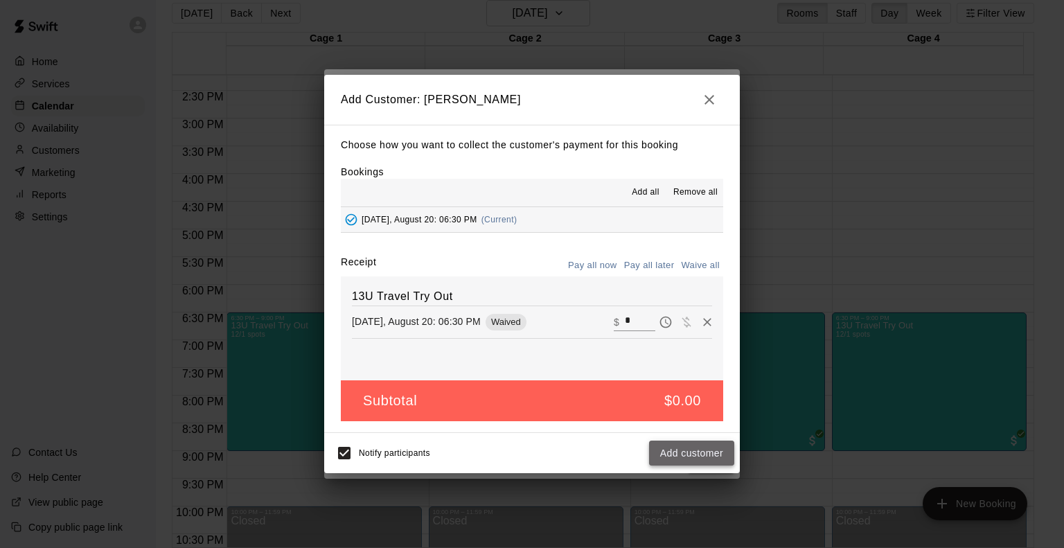
click at [706, 456] on button "Add customer" at bounding box center [691, 453] width 85 height 26
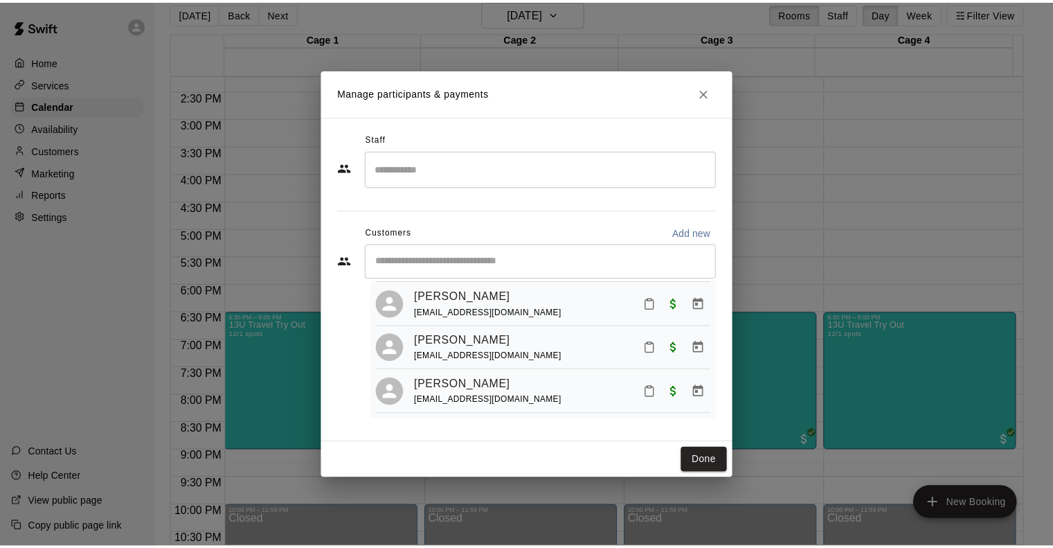
scroll to position [497, 0]
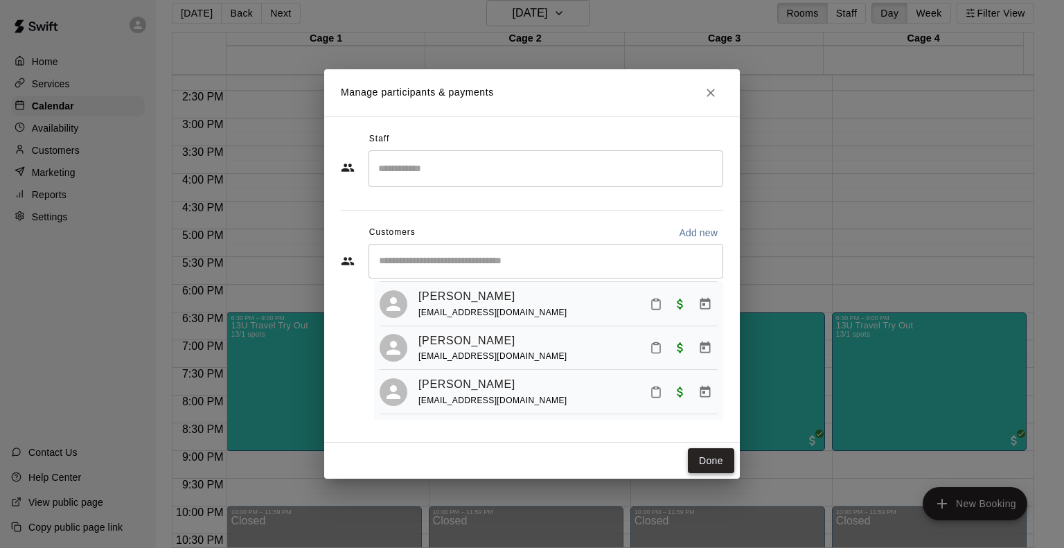
click at [708, 466] on button "Done" at bounding box center [711, 461] width 46 height 26
